Goal: Transaction & Acquisition: Download file/media

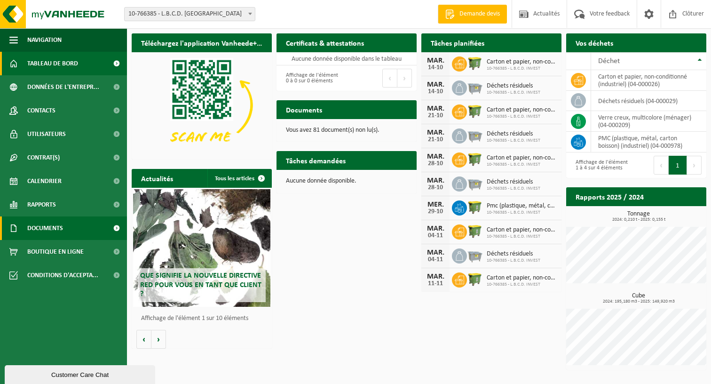
click at [51, 225] on span "Documents" at bounding box center [45, 228] width 36 height 24
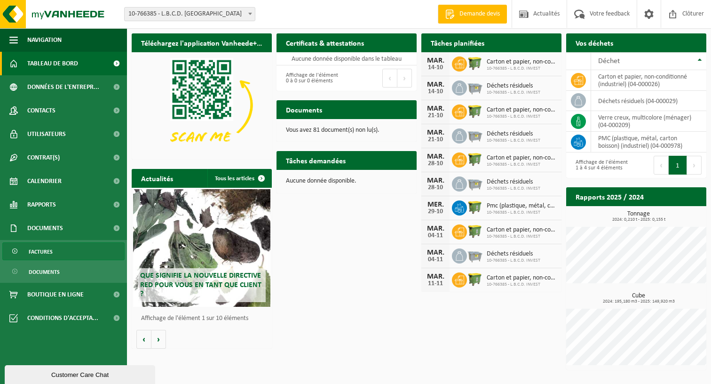
click at [44, 251] on span "Factures" at bounding box center [41, 252] width 24 height 18
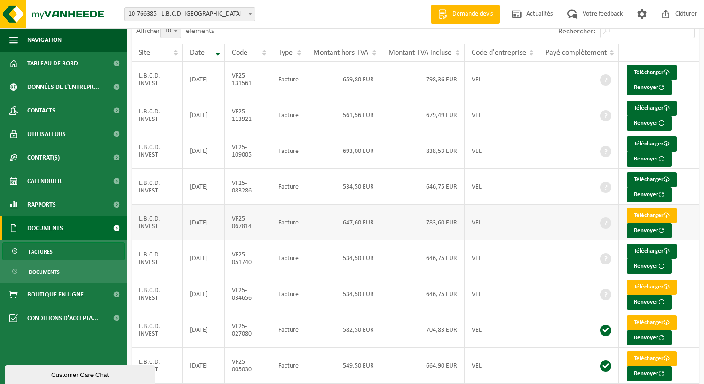
scroll to position [55, 0]
click at [646, 279] on link "Télécharger" at bounding box center [652, 286] width 50 height 15
click at [651, 244] on link "Télécharger" at bounding box center [652, 251] width 50 height 15
click at [655, 212] on link "Télécharger" at bounding box center [652, 215] width 50 height 15
click at [652, 173] on link "Télécharger" at bounding box center [652, 179] width 50 height 15
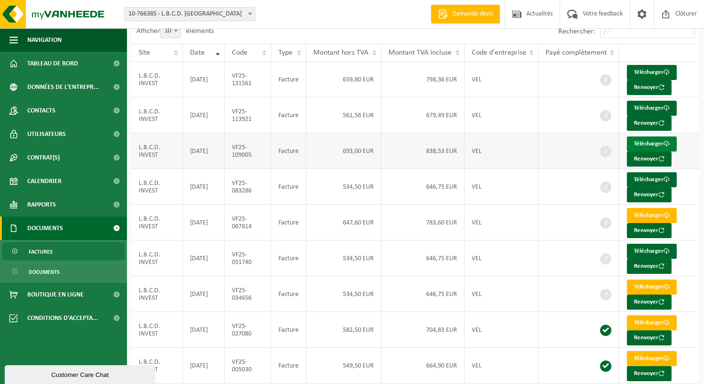
click at [651, 141] on link "Télécharger" at bounding box center [652, 143] width 50 height 15
click at [652, 104] on link "Télécharger" at bounding box center [652, 108] width 50 height 15
click at [645, 70] on link "Télécharger" at bounding box center [652, 72] width 50 height 15
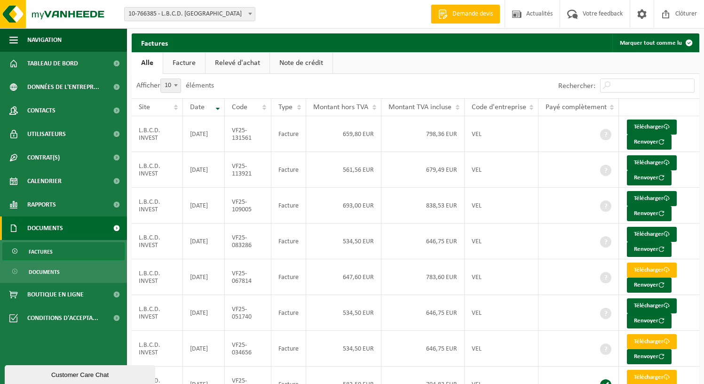
scroll to position [0, 0]
